Goal: Find contact information: Find contact information

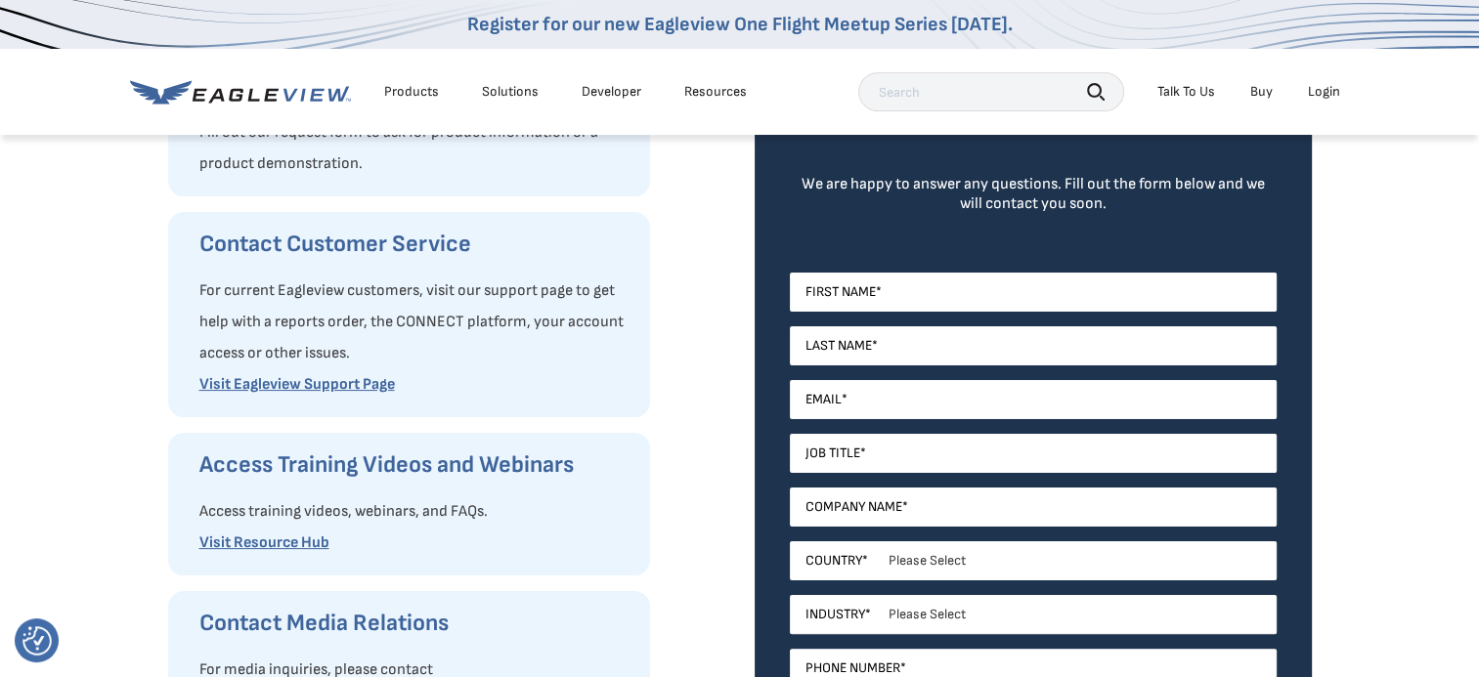
scroll to position [195, 0]
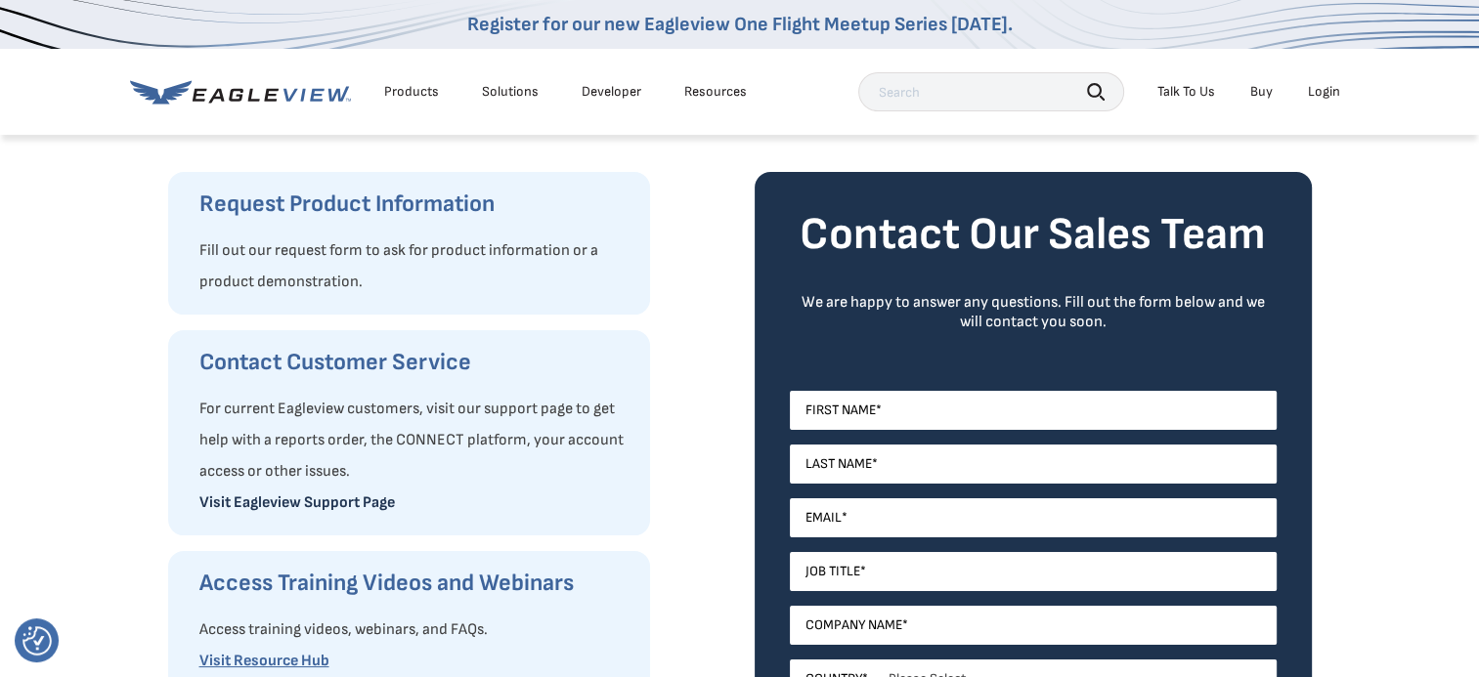
click at [314, 503] on link "Visit Eagleview Support Page" at bounding box center [296, 503] width 195 height 19
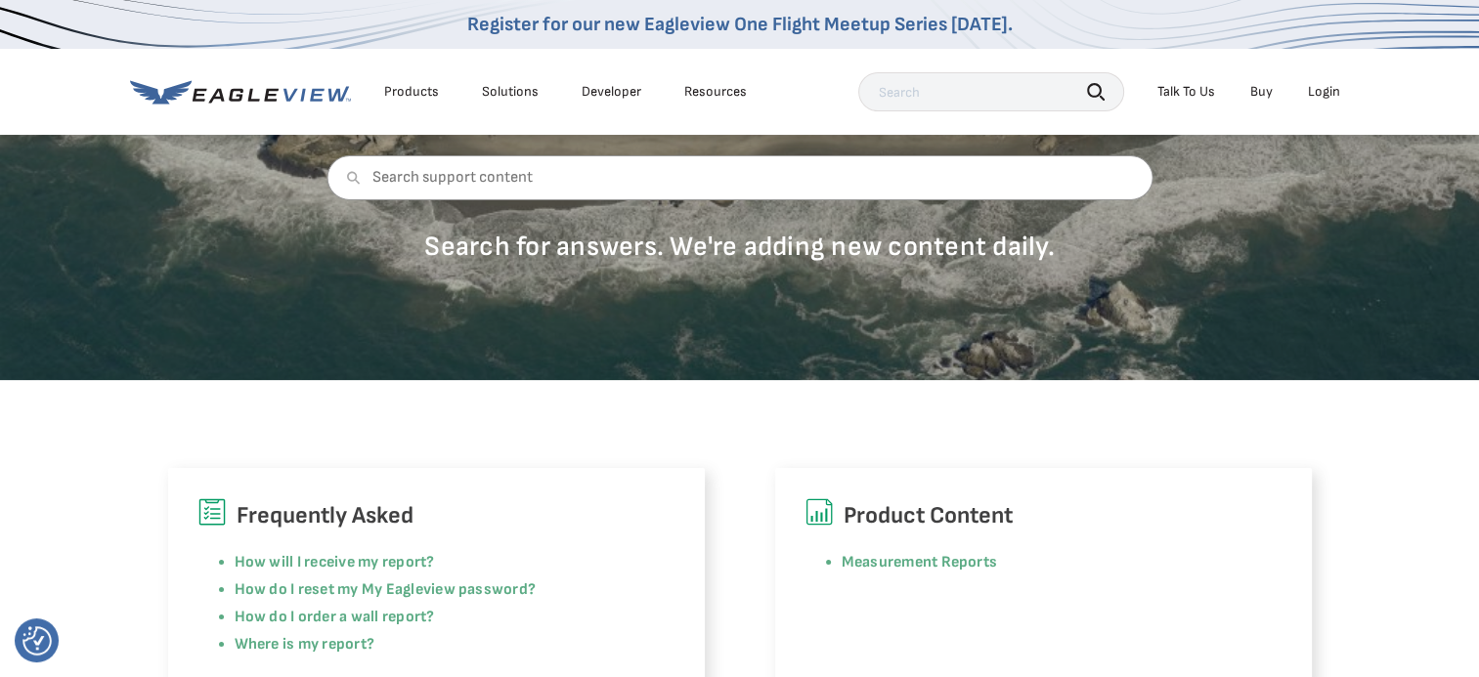
scroll to position [489, 0]
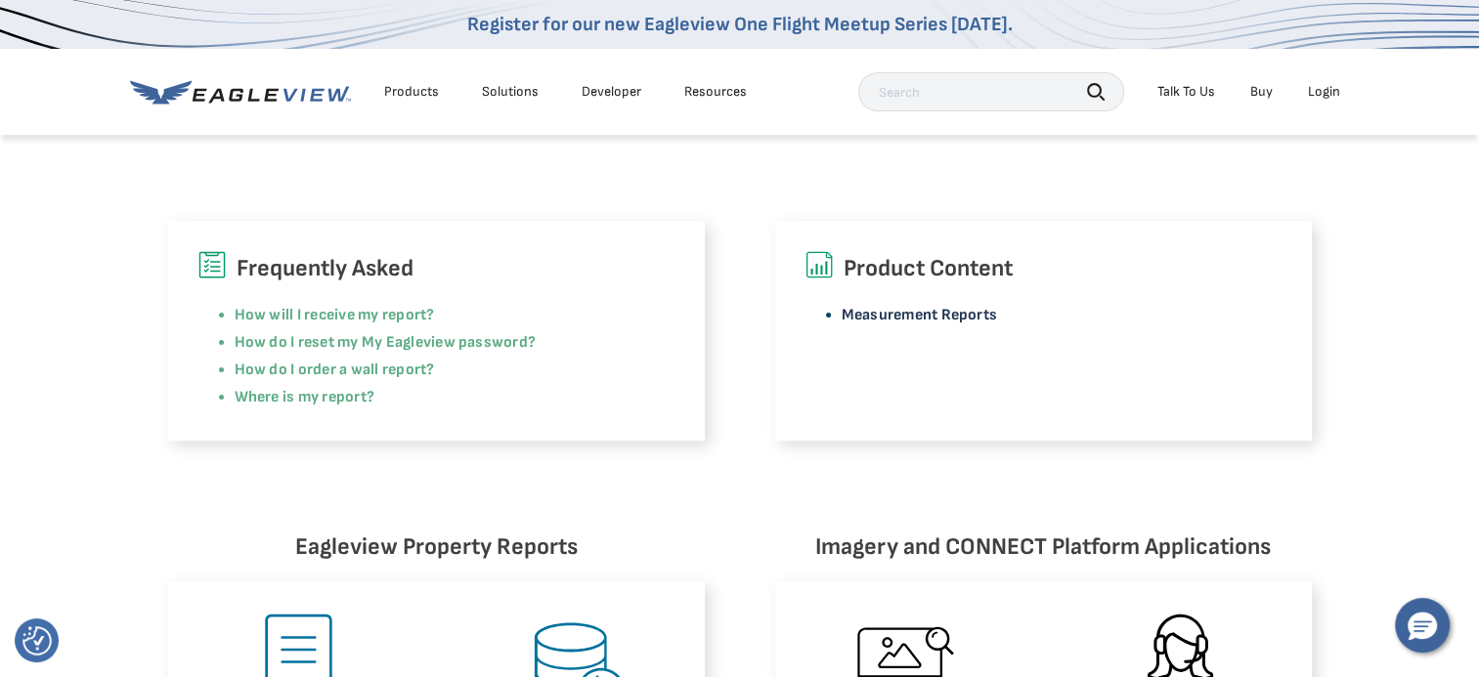
click at [973, 312] on link "Measurement Reports" at bounding box center [919, 315] width 156 height 19
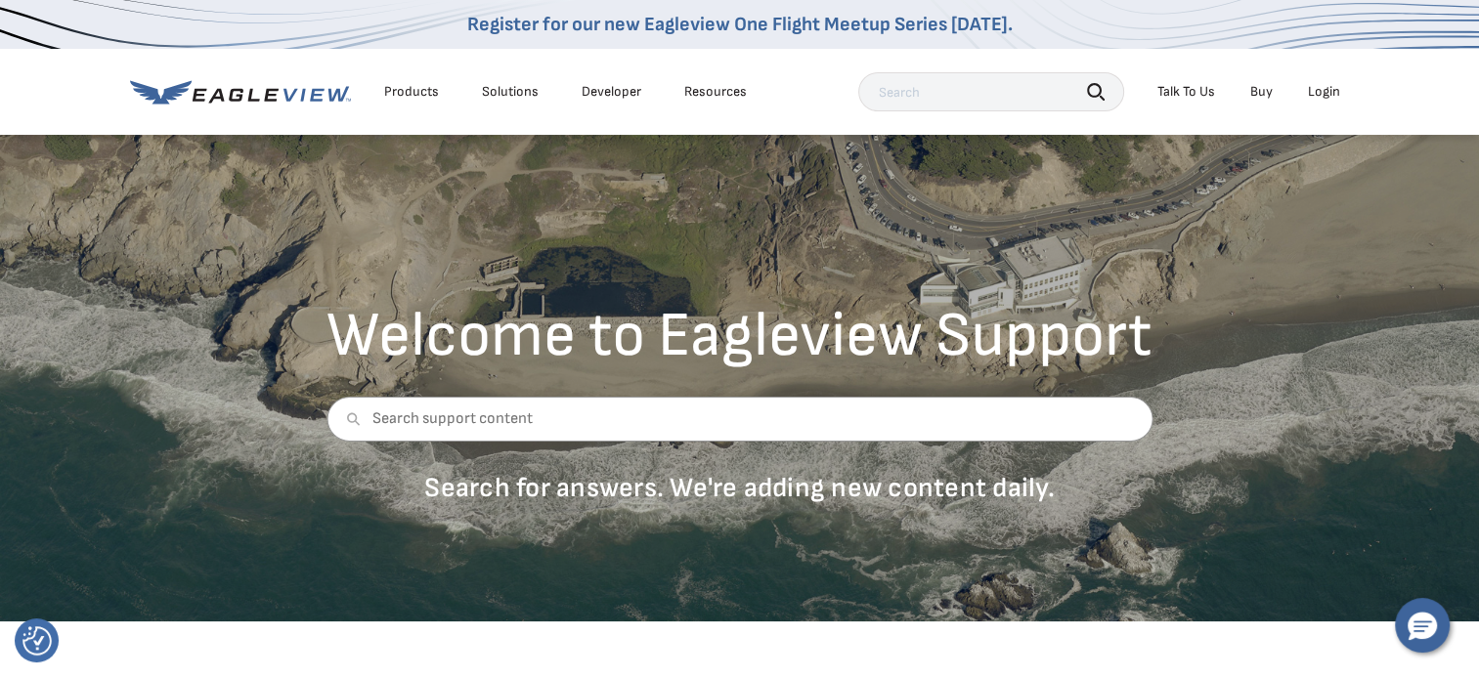
click at [1192, 106] on div "Search Talk To Us Buy Login" at bounding box center [1104, 91] width 492 height 39
click at [1189, 90] on div "Talk To Us" at bounding box center [1186, 92] width 58 height 18
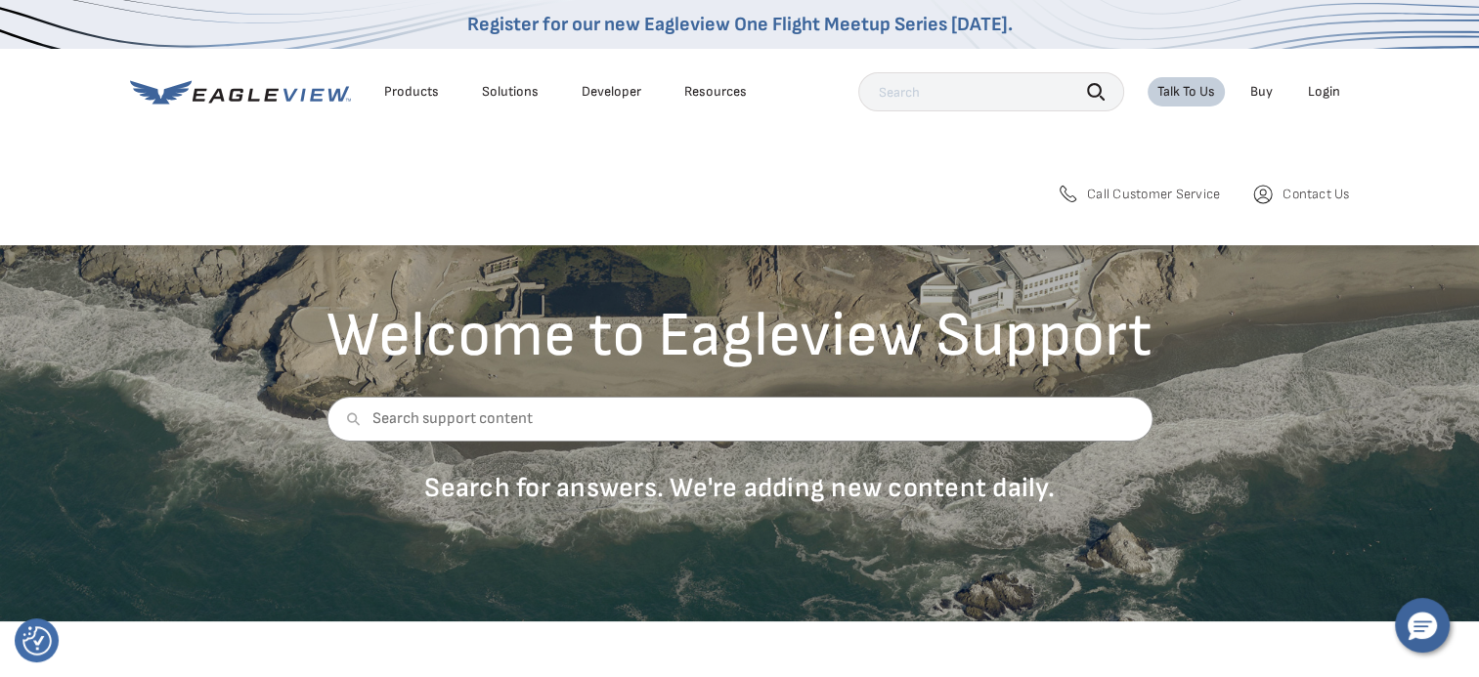
click at [1192, 195] on span "Call Customer Service" at bounding box center [1153, 195] width 133 height 18
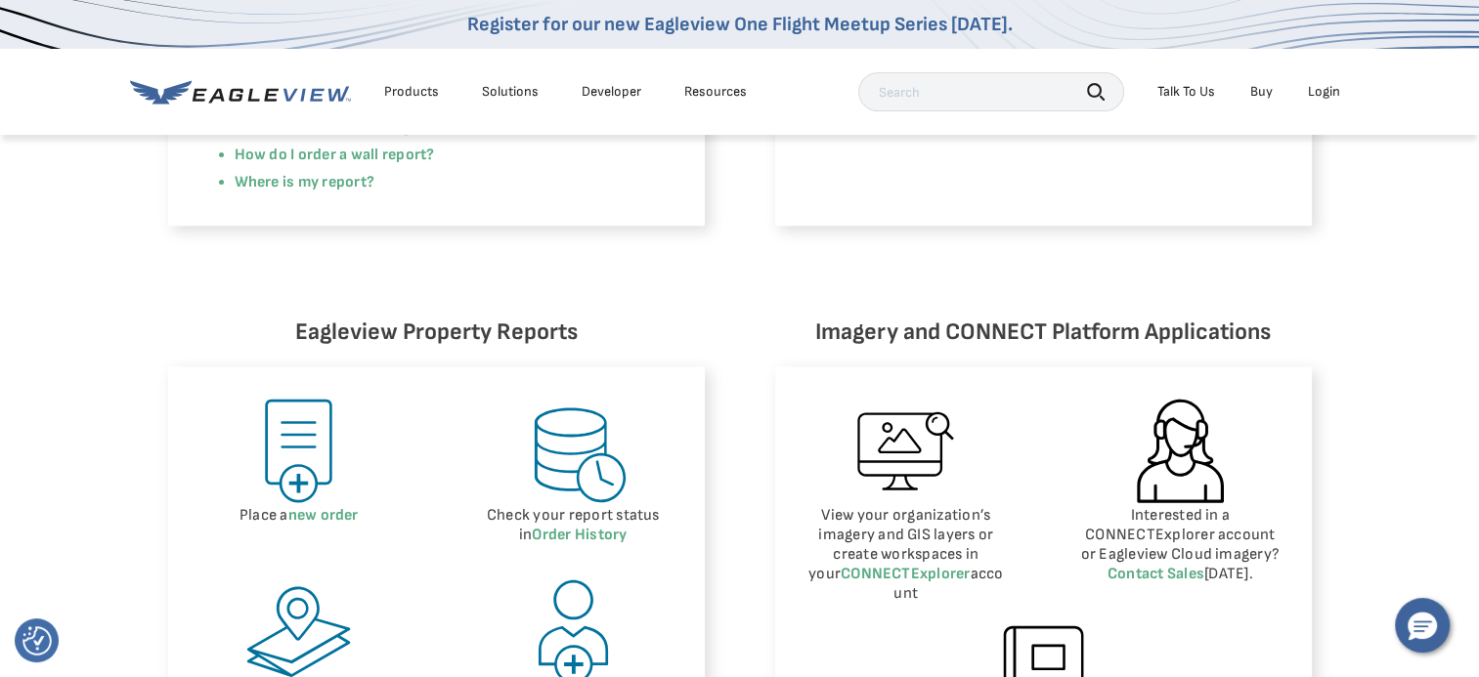
scroll to position [782, 0]
